Goal: Task Accomplishment & Management: Use online tool/utility

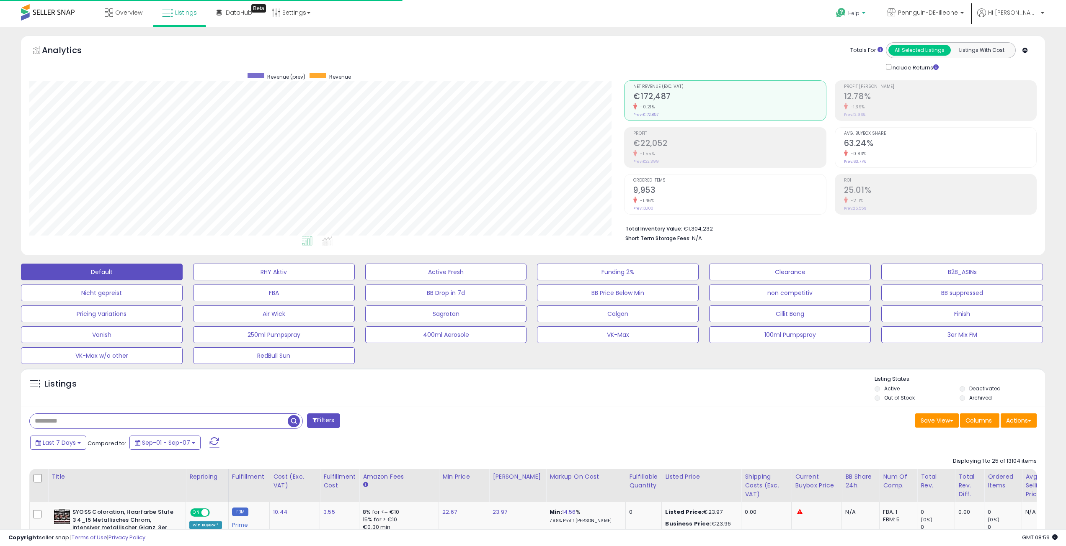
scroll to position [172, 595]
click at [958, 10] on span "Pennguin-DE-Illeone" at bounding box center [928, 12] width 60 height 8
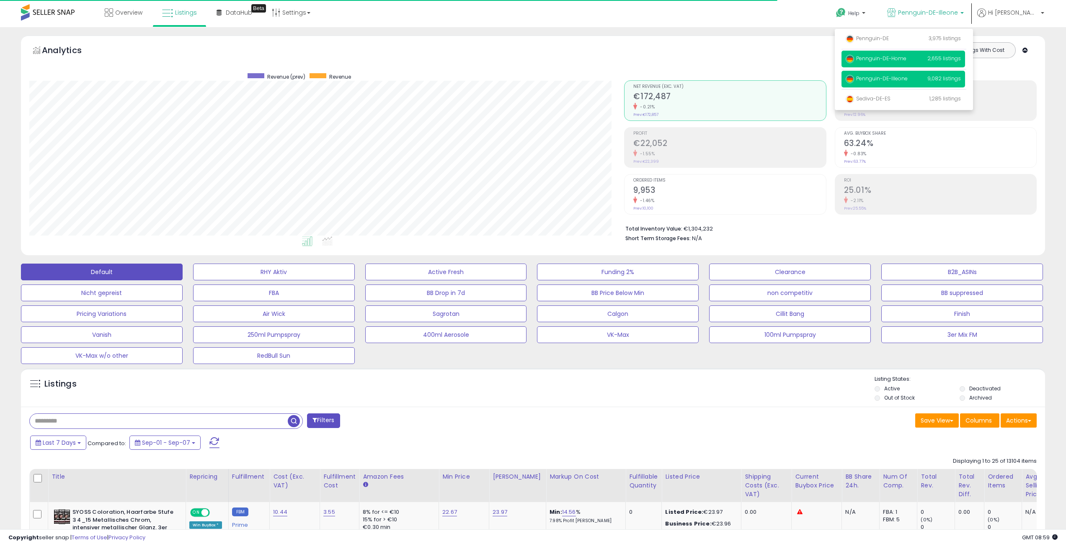
click at [906, 56] on span "Pennguin-DE-Home" at bounding box center [875, 58] width 61 height 7
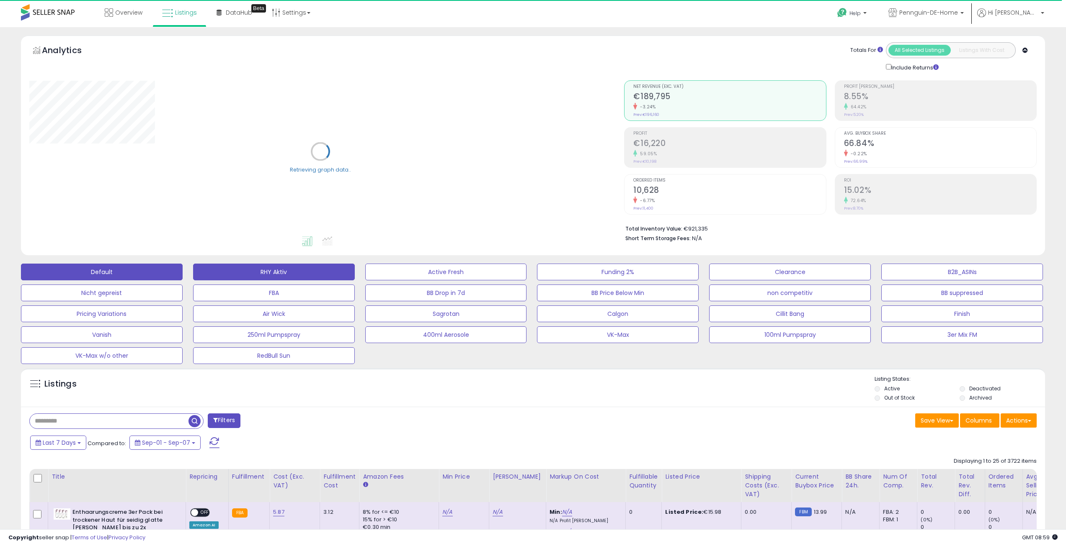
click at [247, 271] on button "RHY Aktiv" at bounding box center [274, 272] width 162 height 17
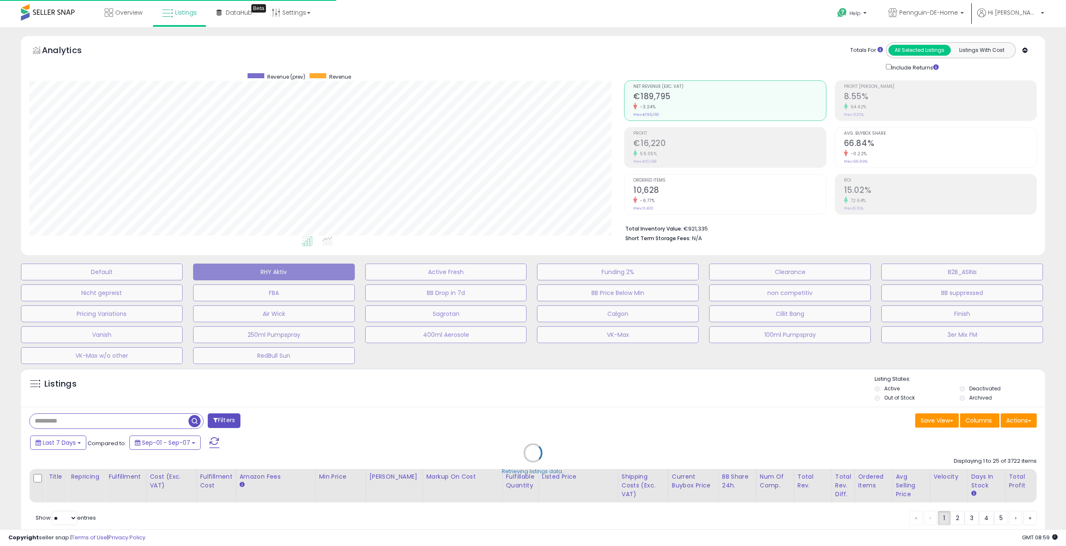
scroll to position [172, 595]
select select "**"
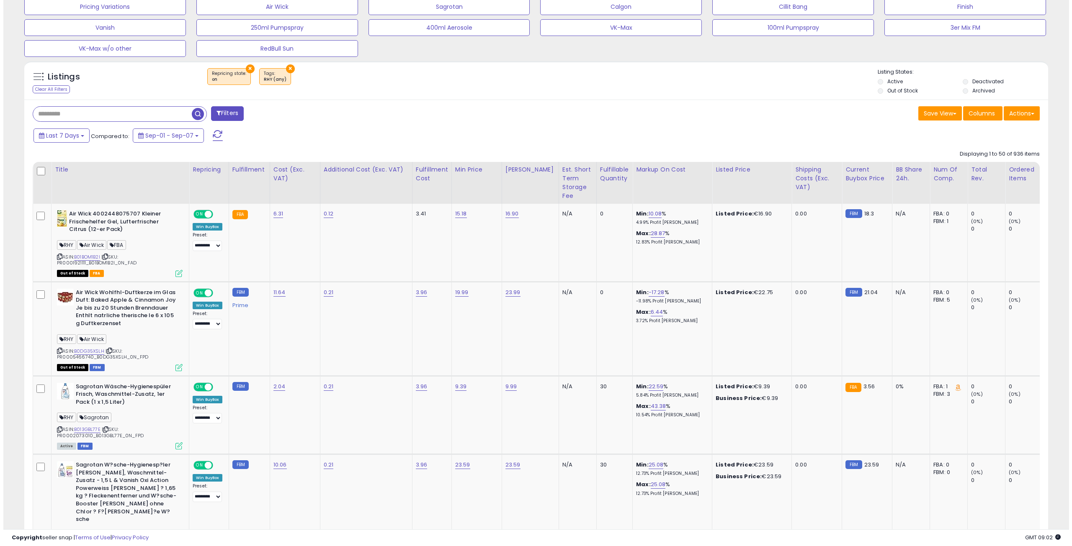
scroll to position [42, 0]
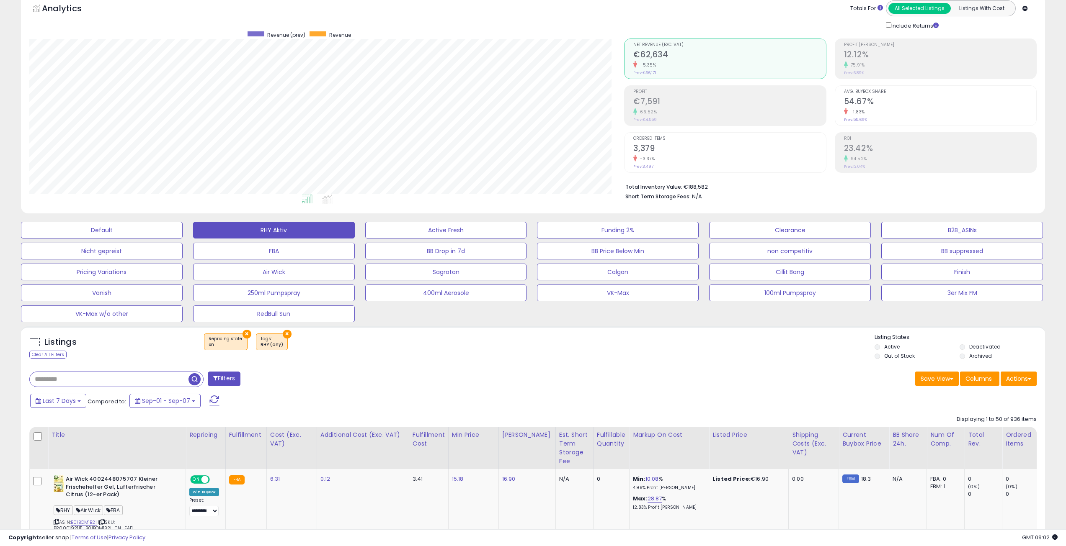
click at [549, 384] on div "Save View Save As New View Columns Actions [GEOGRAPHIC_DATA]" at bounding box center [788, 380] width 510 height 16
click at [603, 363] on div "Listings Clear All Filters × Repricing state : on × Tags" at bounding box center [533, 346] width 1024 height 39
click at [502, 364] on div "Listings Clear All Filters × Repricing state : on × Tags" at bounding box center [533, 346] width 1024 height 39
click at [644, 25] on div "Totals For All Selected Listings Listings With Cost Include Returns" at bounding box center [827, 15] width 406 height 30
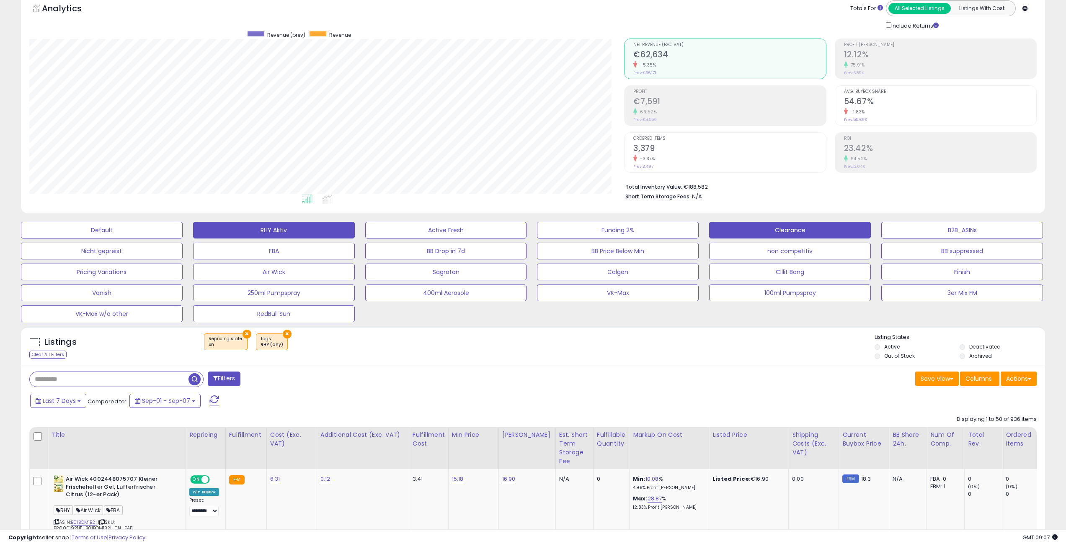
click at [822, 232] on button "Clearance" at bounding box center [790, 230] width 162 height 17
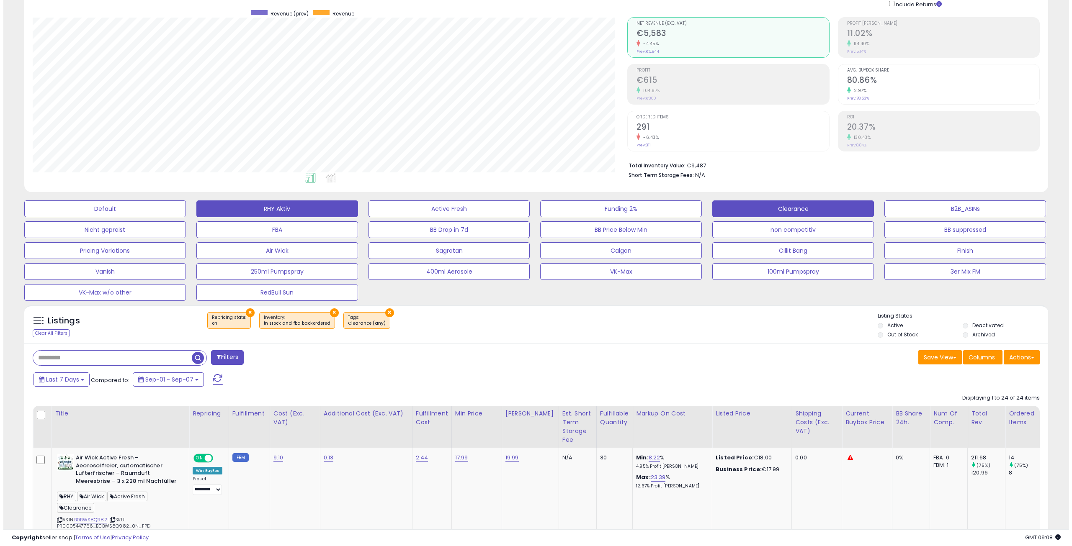
scroll to position [0, 0]
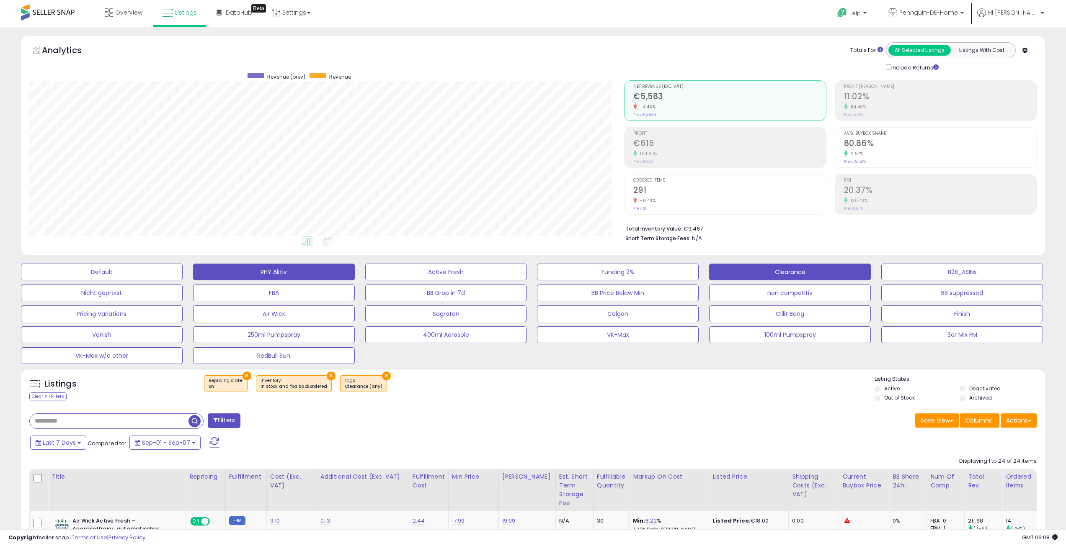
click at [246, 272] on button "RHY Aktiv" at bounding box center [274, 272] width 162 height 17
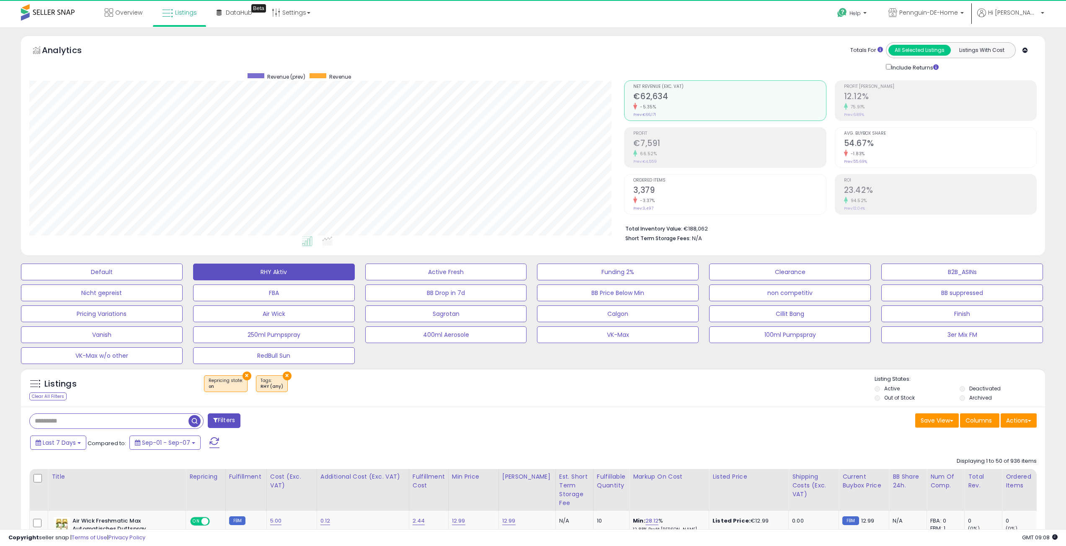
scroll to position [172, 595]
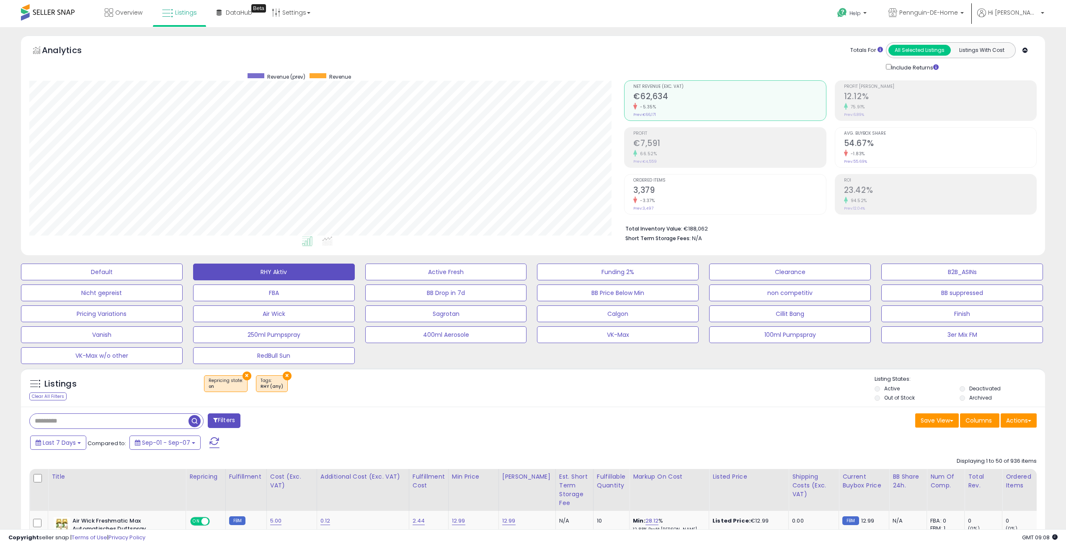
click at [462, 58] on div "Analytics Totals For All Selected Listings Listings With Cost Include Returns" at bounding box center [532, 57] width 1007 height 30
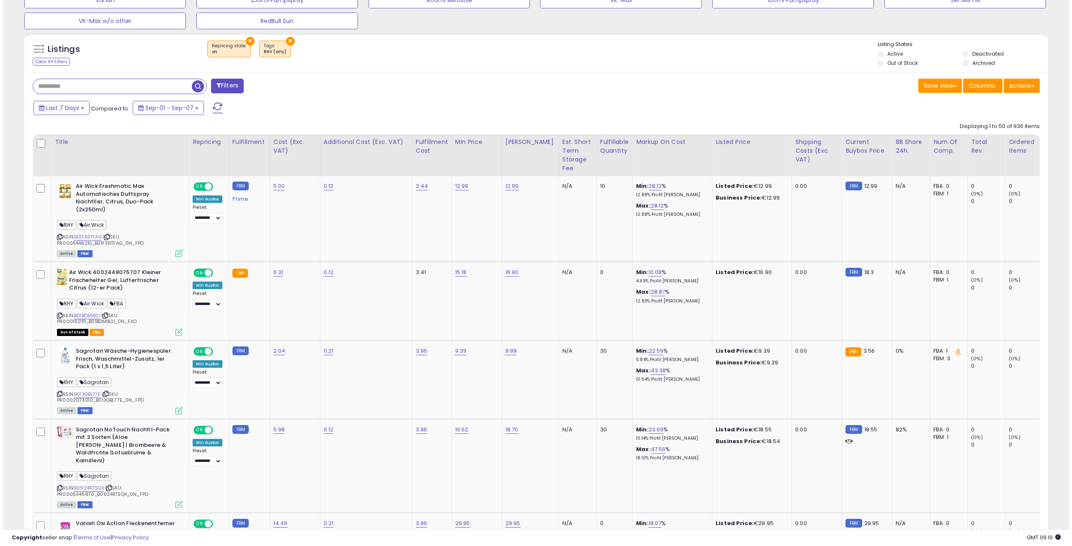
scroll to position [0, 0]
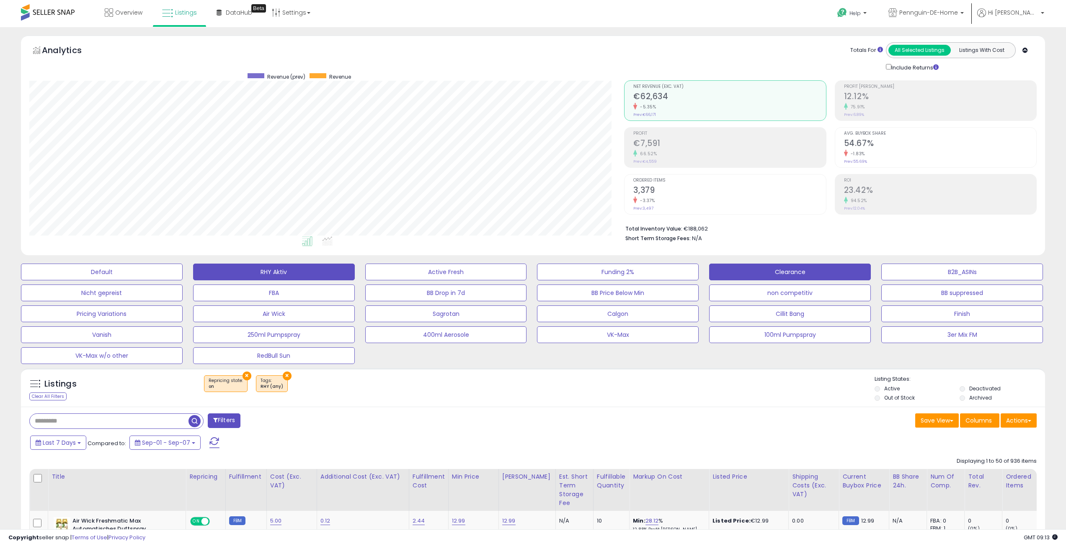
click at [792, 273] on button "Clearance" at bounding box center [790, 272] width 162 height 17
